Goal: Information Seeking & Learning: Learn about a topic

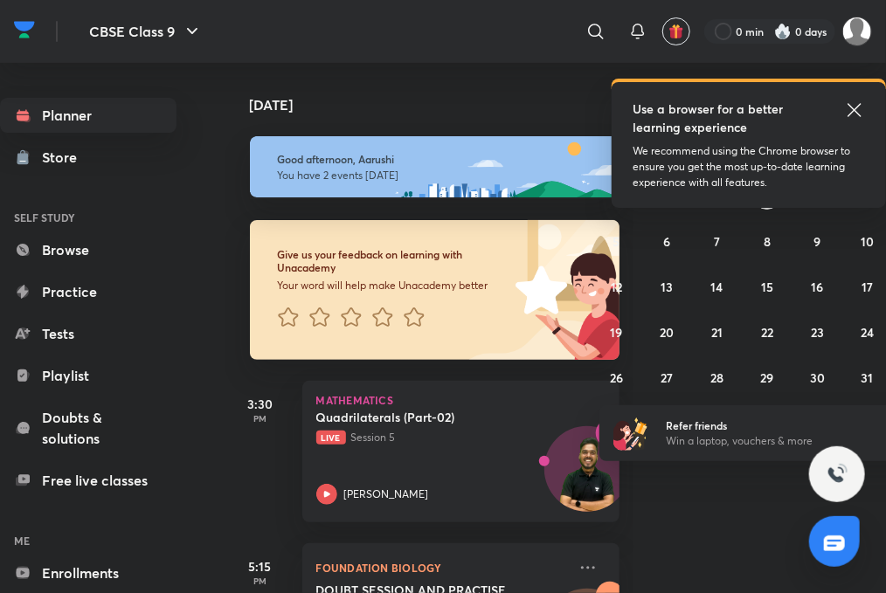
drag, startPoint x: 848, startPoint y: 108, endPoint x: 815, endPoint y: 149, distance: 52.8
click at [848, 108] on icon at bounding box center [854, 110] width 21 height 21
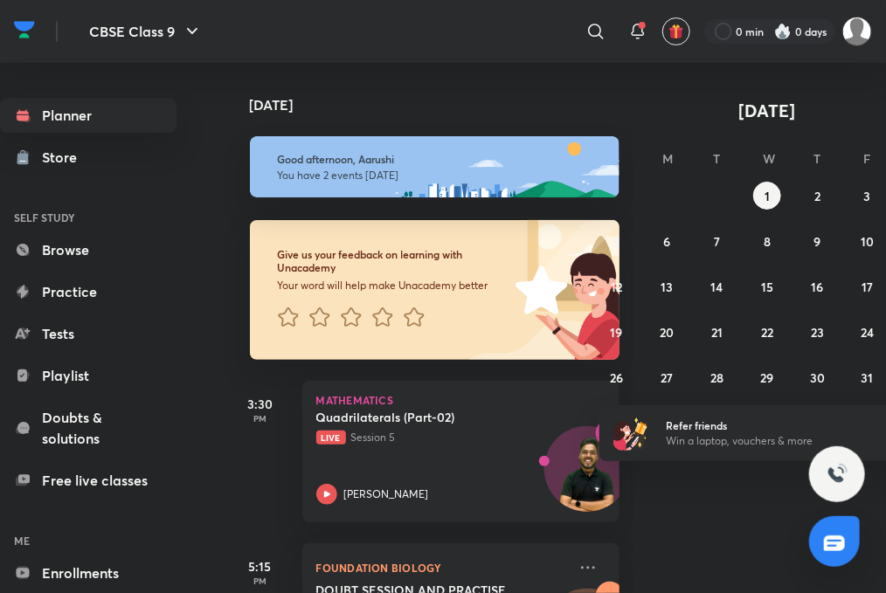
scroll to position [105, 0]
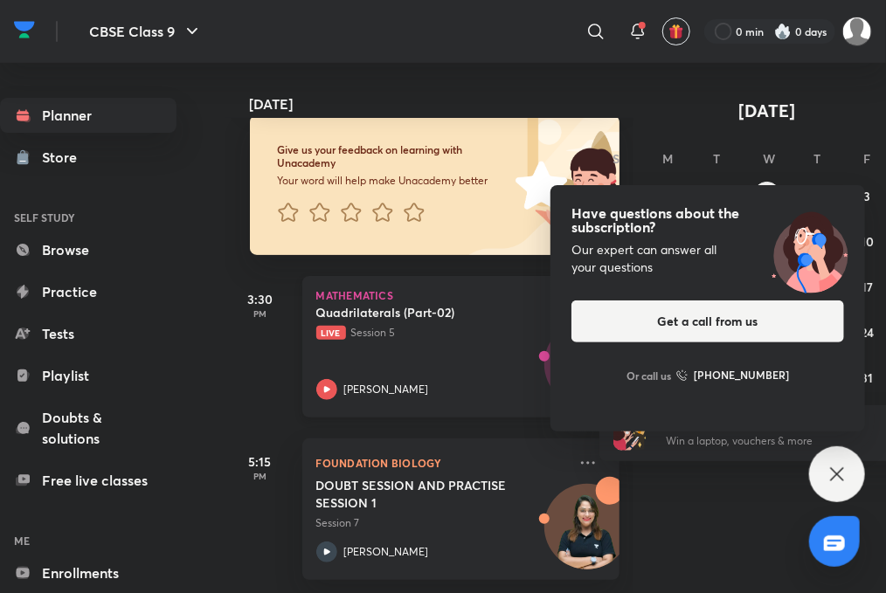
click at [337, 385] on div "[PERSON_NAME]" at bounding box center [442, 389] width 252 height 21
click at [885, 593] on html "CBSE Class 9 ​ 0 min 0 days Planner Store SELF STUDY Browse Practice Tests Play…" at bounding box center [443, 296] width 886 height 593
